Goal: Information Seeking & Learning: Learn about a topic

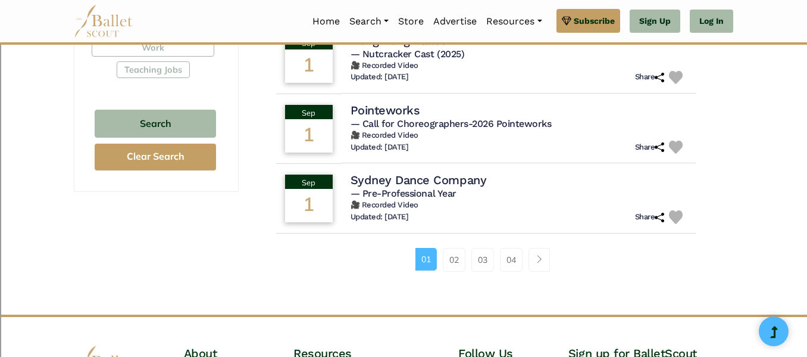
scroll to position [793, 0]
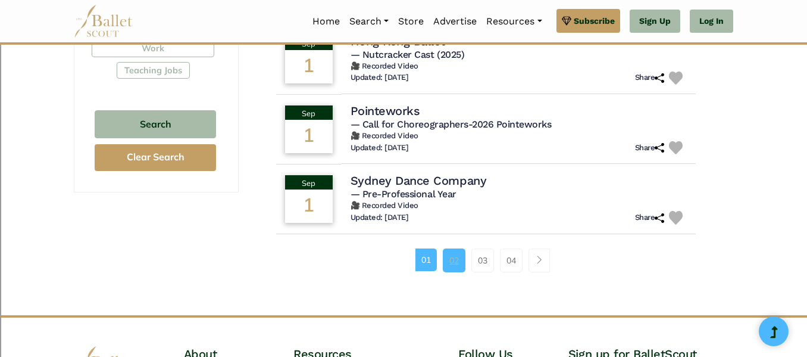
click at [453, 256] on link "02" at bounding box center [454, 260] width 23 height 24
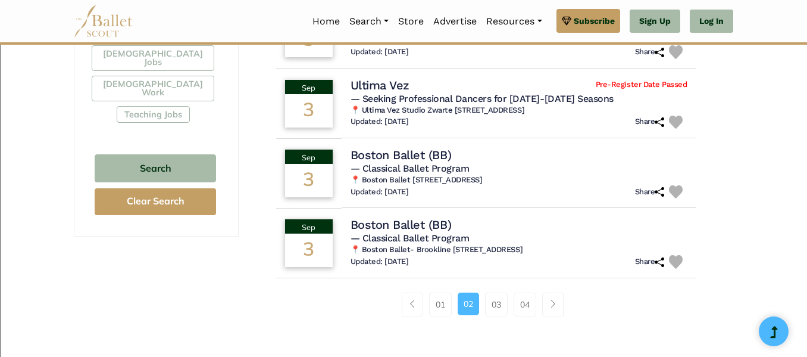
scroll to position [762, 0]
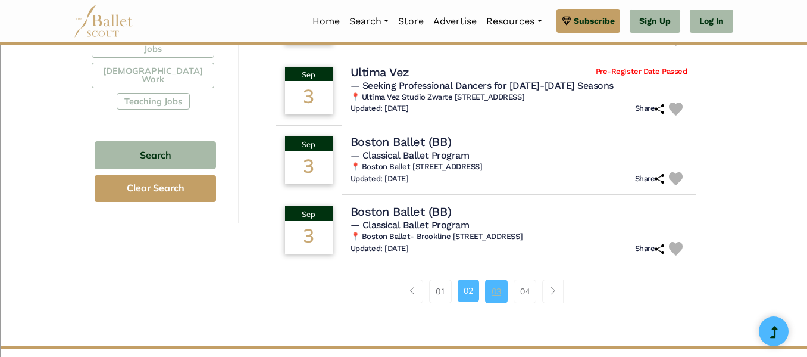
click at [497, 292] on link "03" at bounding box center [496, 291] width 23 height 24
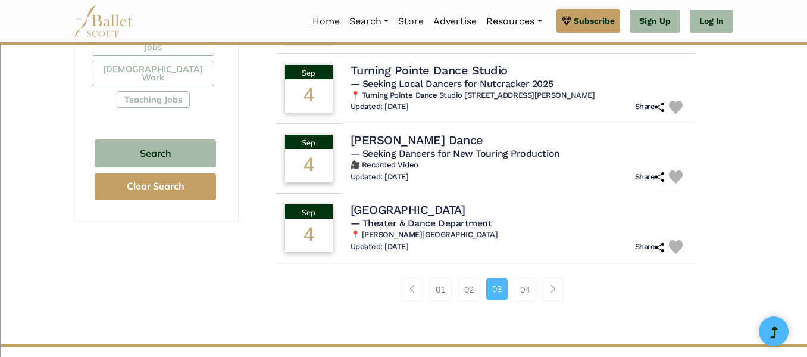
scroll to position [765, 0]
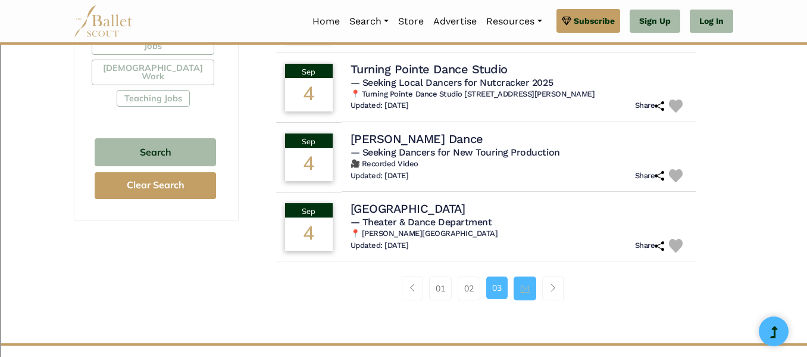
click at [527, 289] on link "04" at bounding box center [525, 288] width 23 height 24
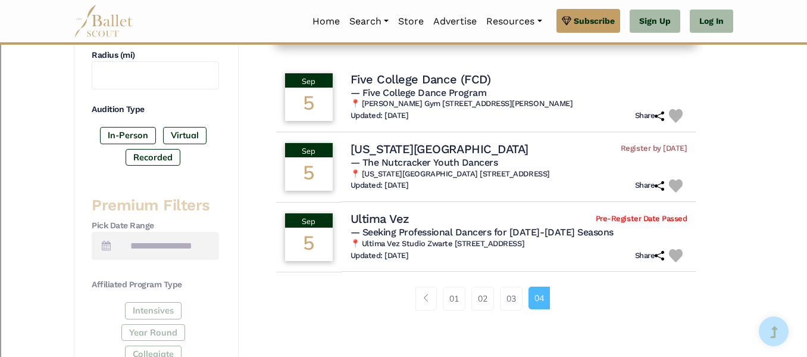
scroll to position [338, 0]
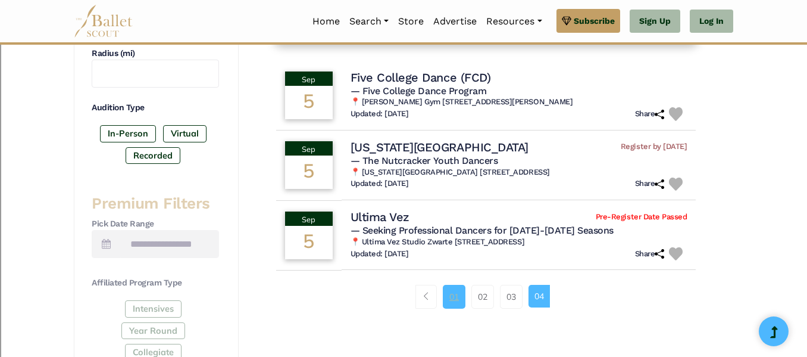
click at [444, 302] on link "01" at bounding box center [454, 297] width 23 height 24
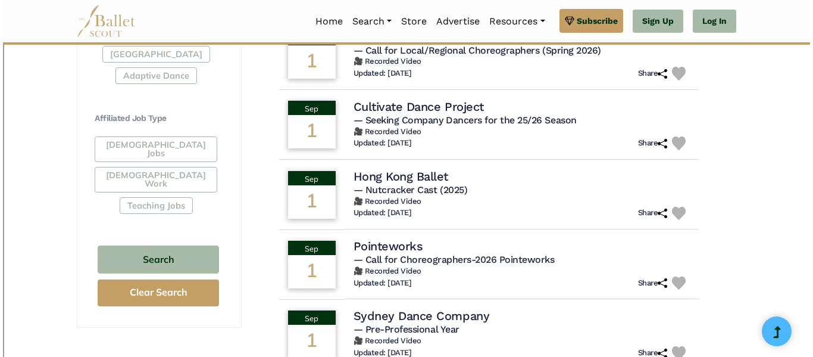
scroll to position [661, 0]
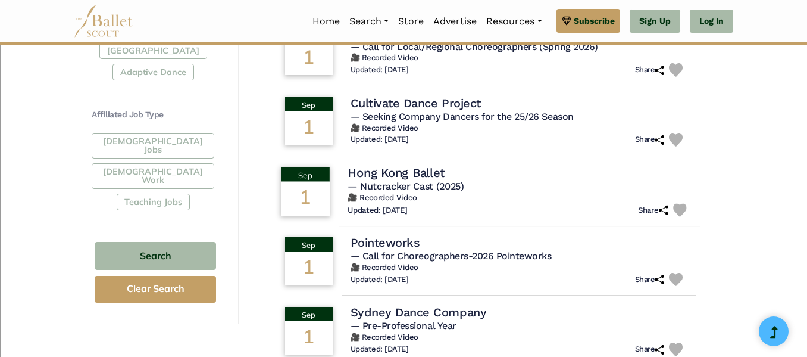
click at [429, 171] on h4 "Hong Kong Ballet" at bounding box center [396, 172] width 97 height 16
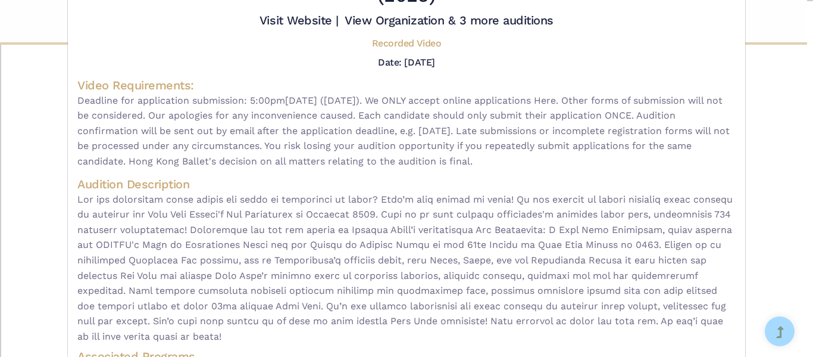
scroll to position [70, 0]
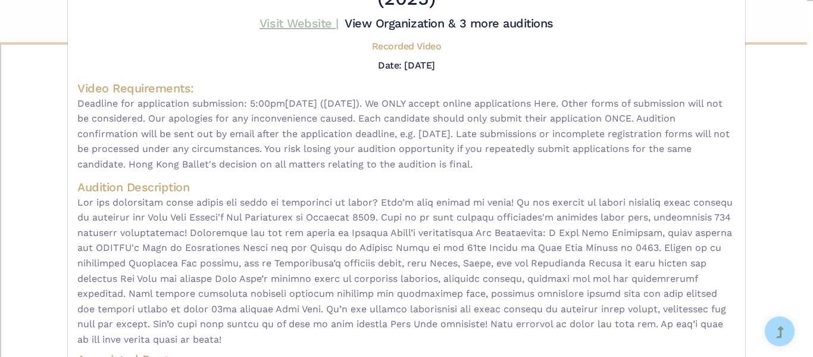
click at [292, 22] on link "Visit Website |" at bounding box center [299, 23] width 79 height 14
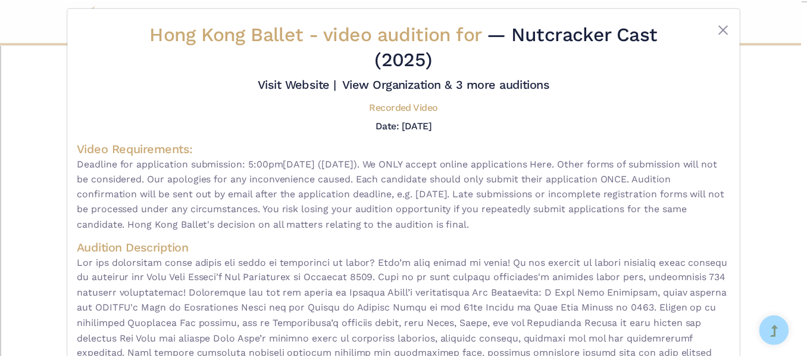
scroll to position [0, 0]
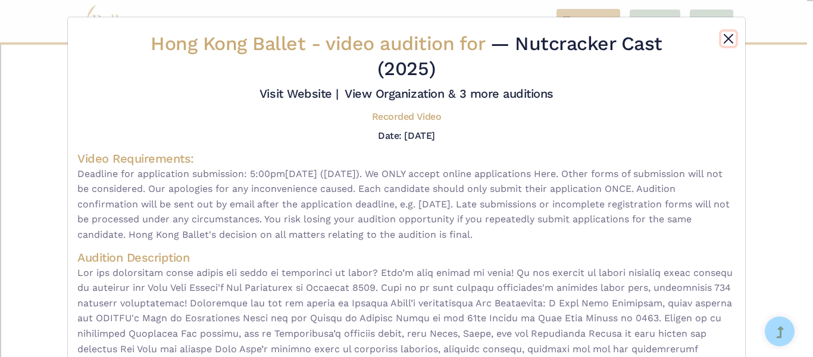
click at [724, 39] on button "Close" at bounding box center [728, 39] width 14 height 14
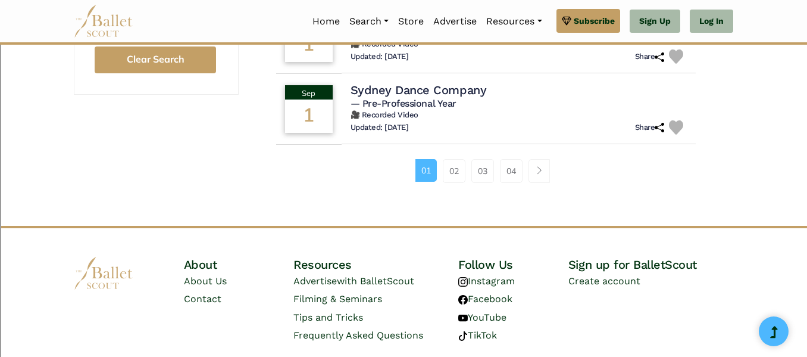
scroll to position [912, 0]
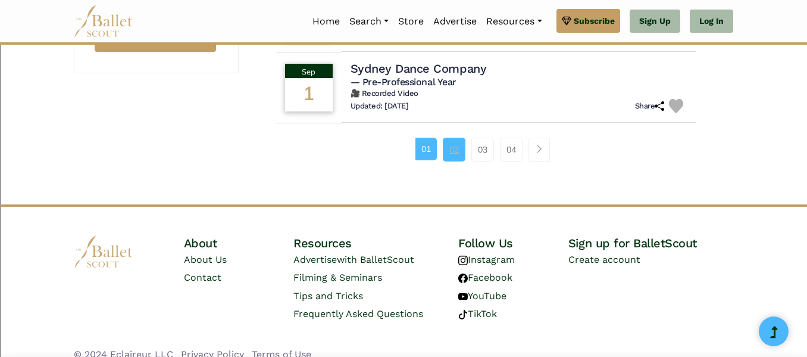
click at [449, 155] on link "02" at bounding box center [454, 150] width 23 height 24
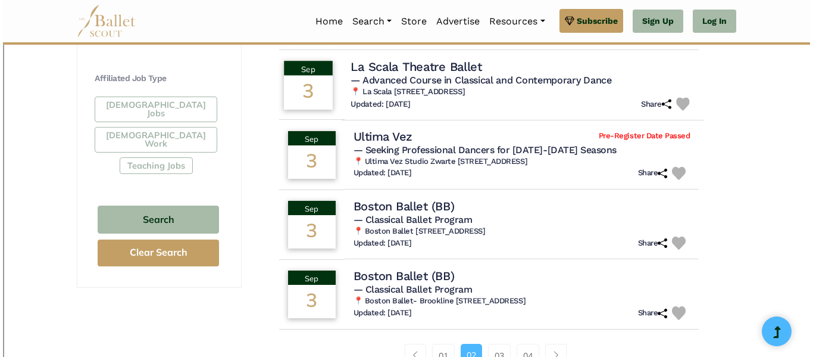
scroll to position [698, 0]
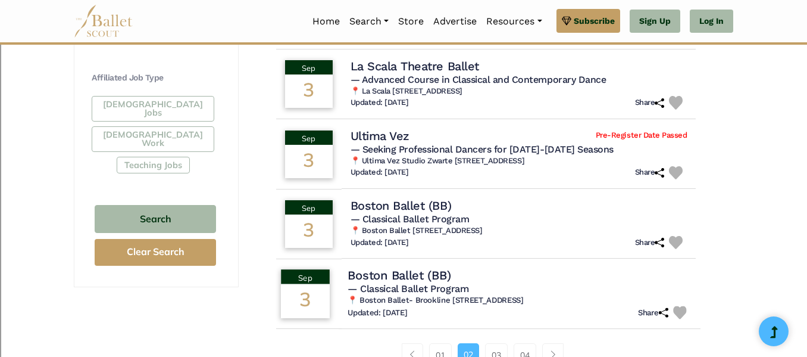
click at [447, 274] on h4 "Boston Ballet (BB)" at bounding box center [399, 275] width 103 height 16
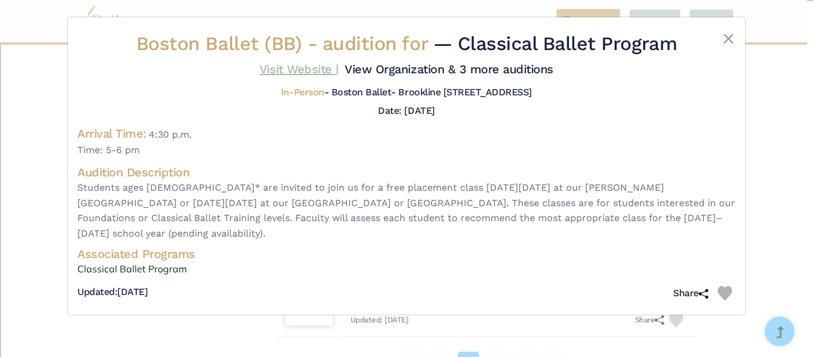
click at [302, 63] on link "Visit Website |" at bounding box center [299, 69] width 79 height 14
